Goal: Transaction & Acquisition: Purchase product/service

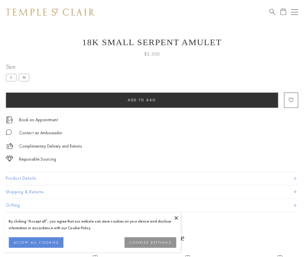
scroll to position [23, 0]
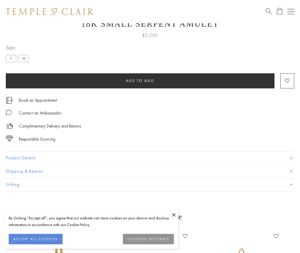
click at [140, 81] on span "Add to bag" at bounding box center [140, 80] width 28 height 5
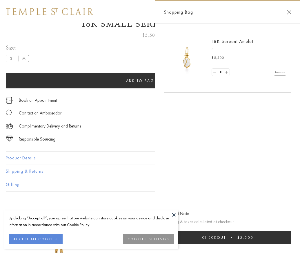
click at [291, 242] on button "Checkout $5,500" at bounding box center [227, 238] width 127 height 14
